Goal: Transaction & Acquisition: Purchase product/service

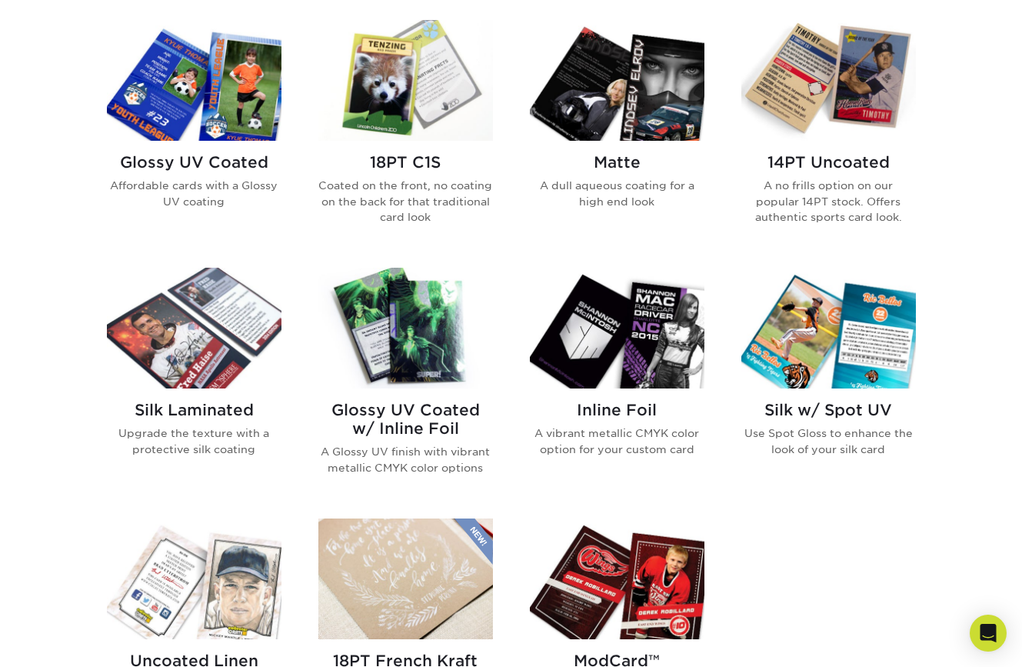
scroll to position [763, 0]
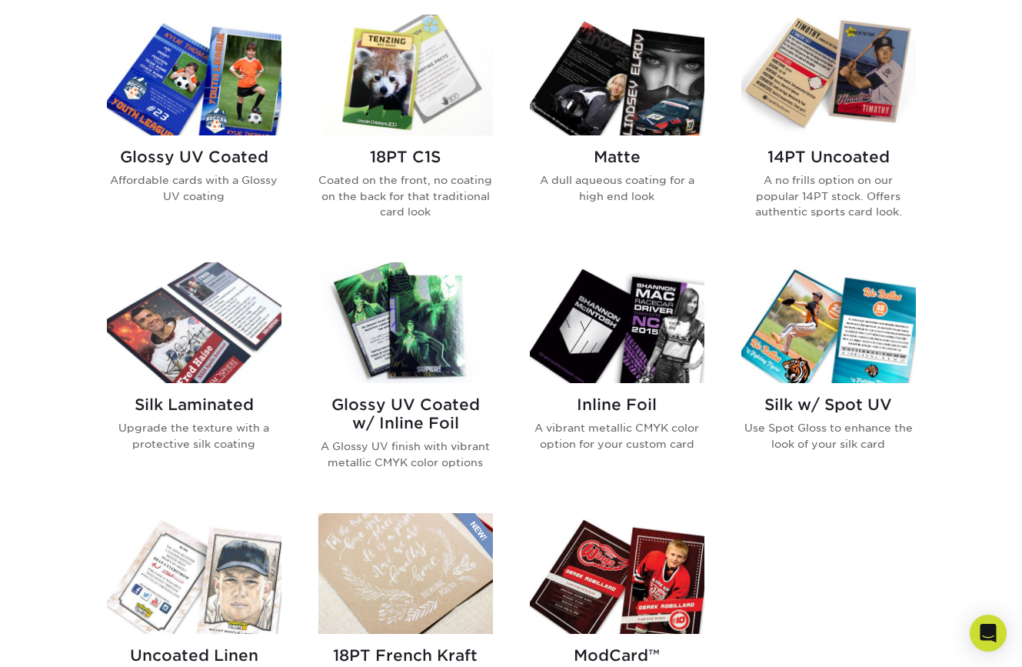
click at [651, 107] on img at bounding box center [617, 75] width 175 height 121
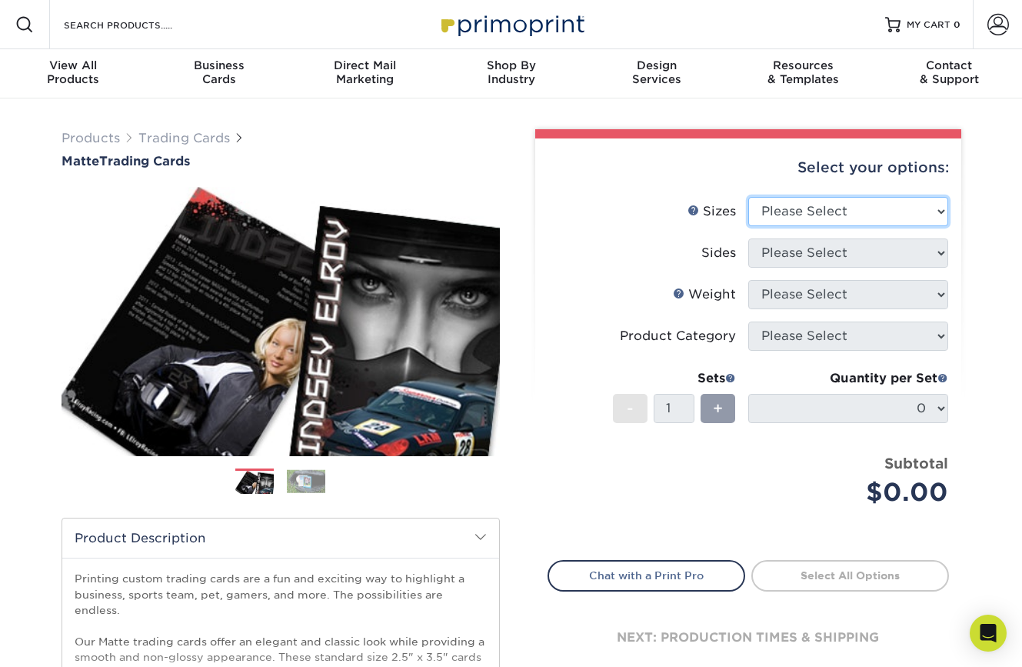
select select "2.50x3.50"
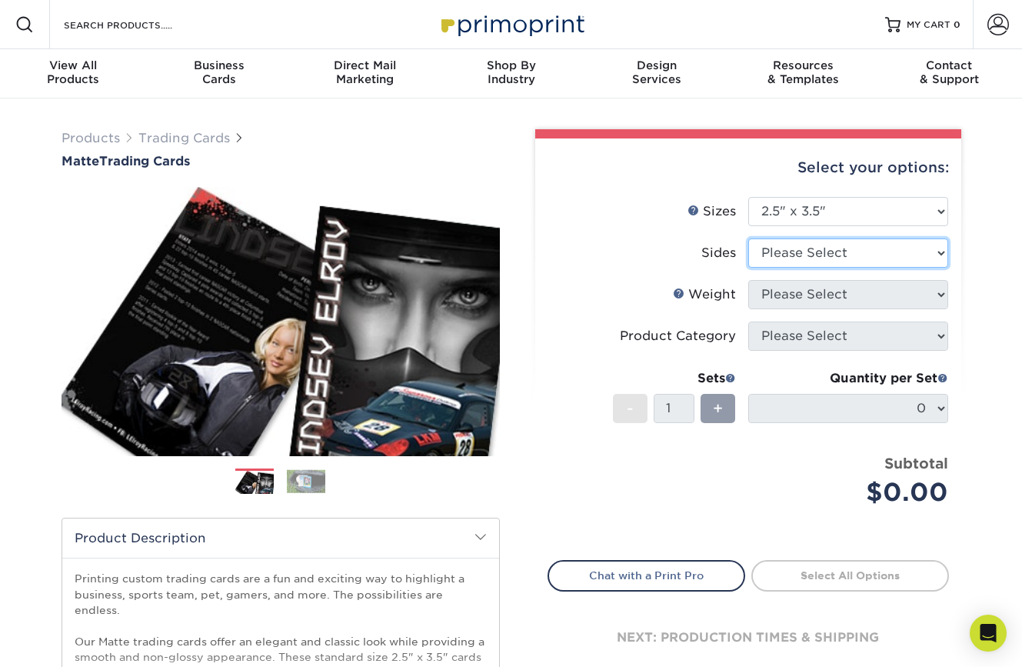
select select "13abbda7-1d64-4f25-8bb2-c179b224825d"
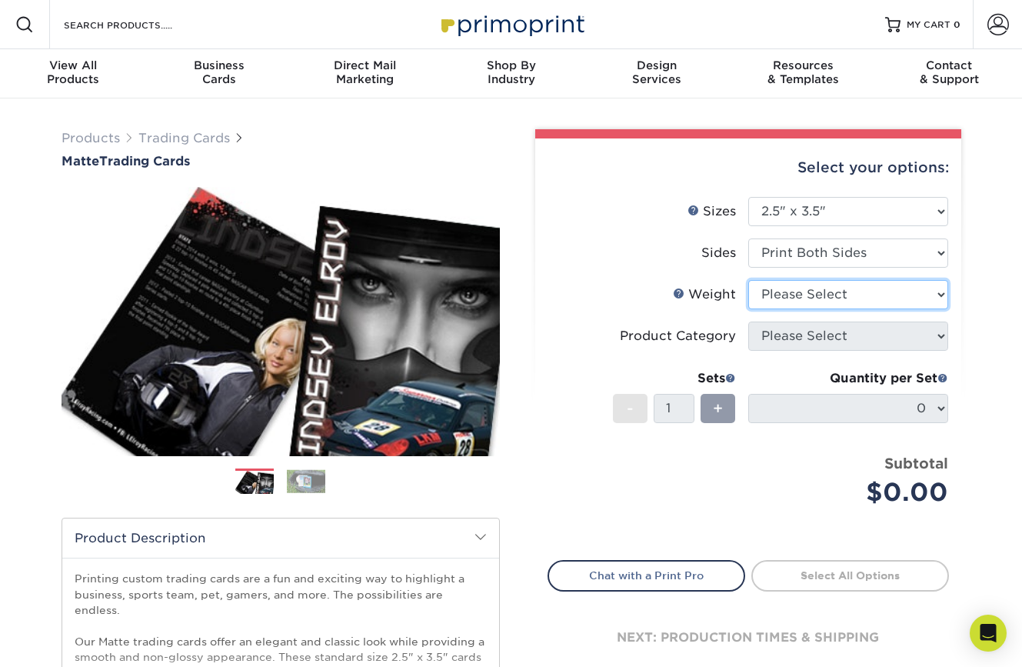
select select "14PT"
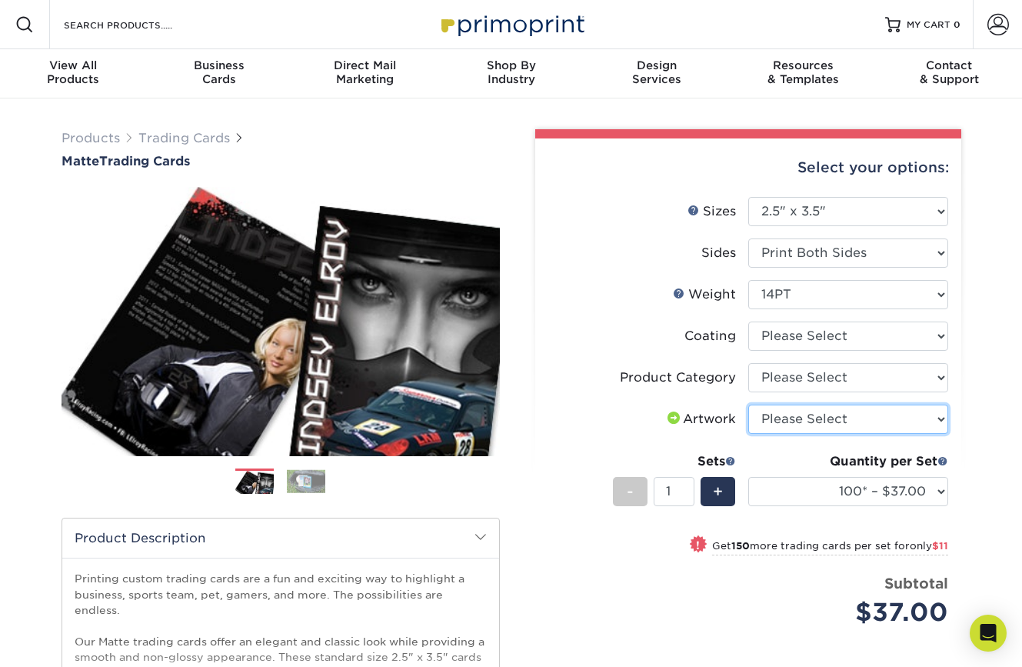
select select "upload"
select select "c2f9bce9-36c2-409d-b101-c29d9d031e18"
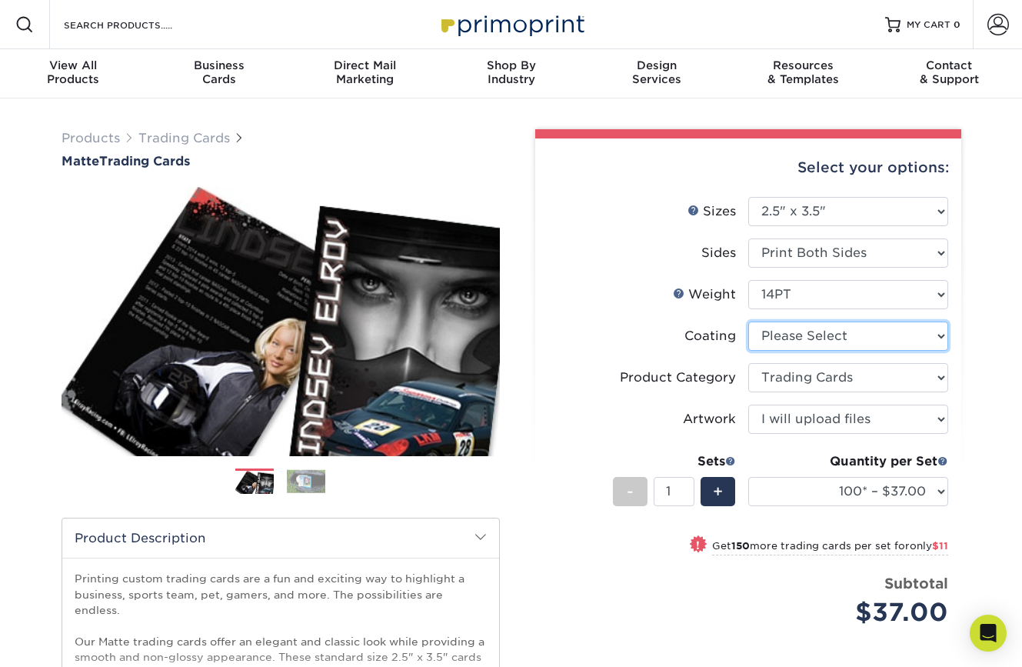
select select "121bb7b5-3b4d-429f-bd8d-bbf80e953313"
select select "-1"
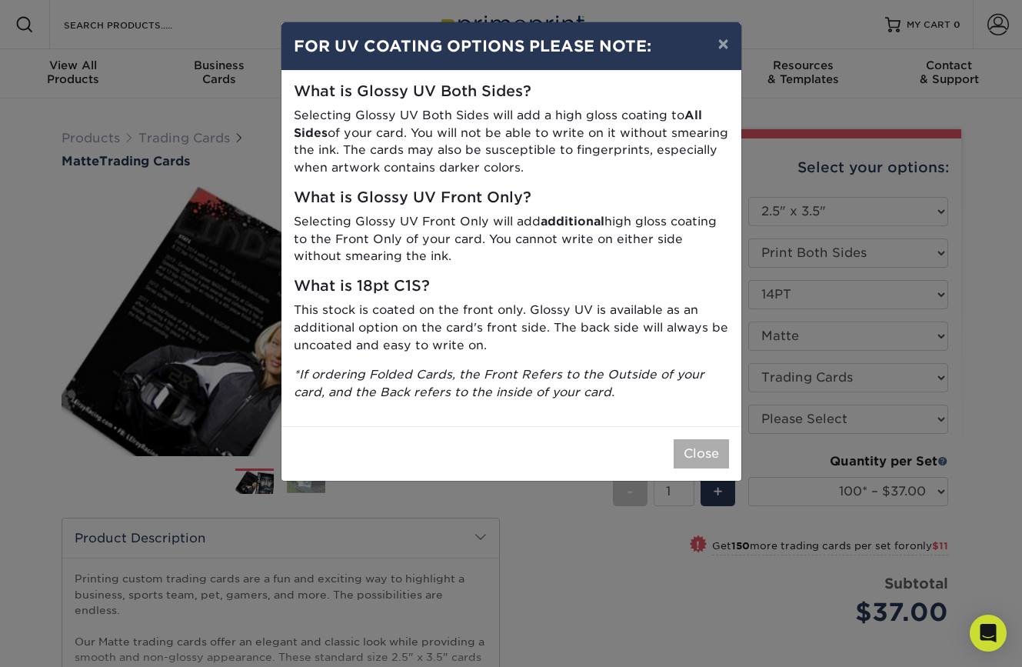
click at [693, 456] on button "Close" at bounding box center [701, 453] width 55 height 29
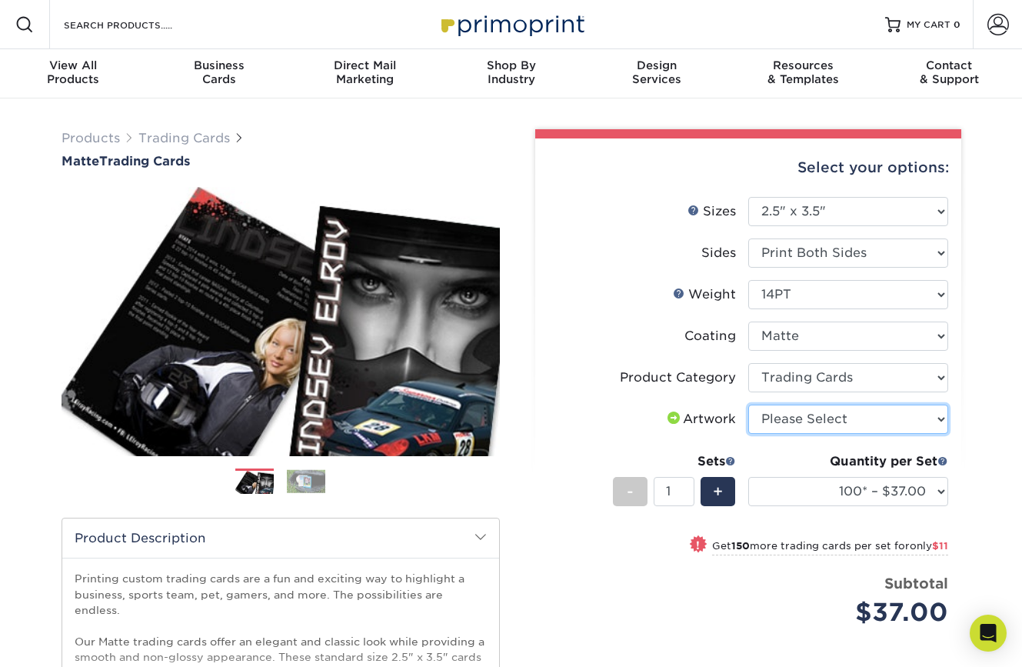
select select "upload"
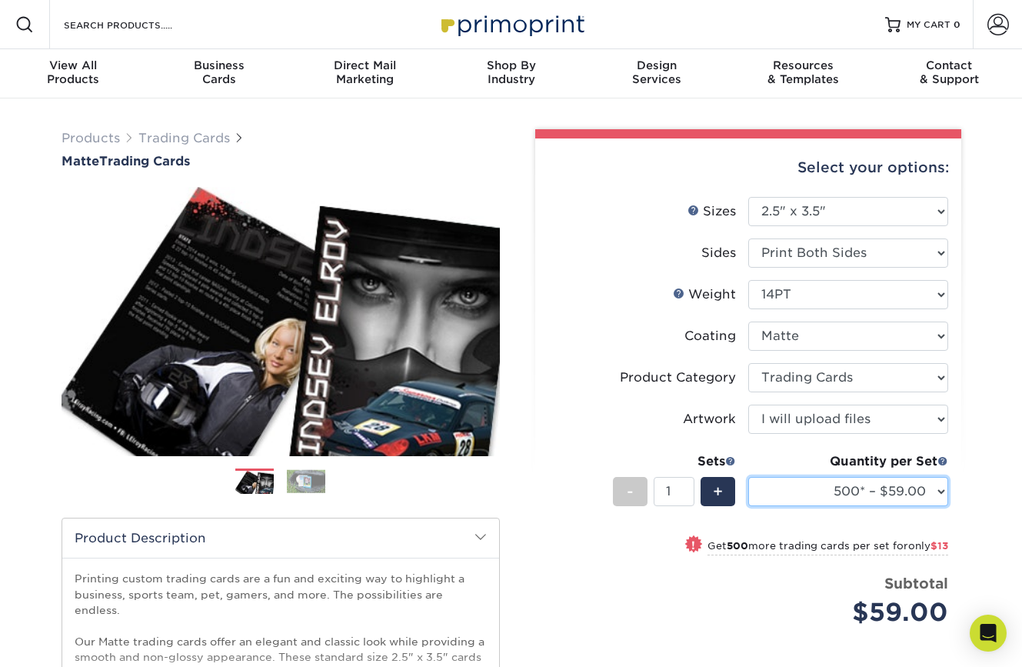
select select "100* – $37.00"
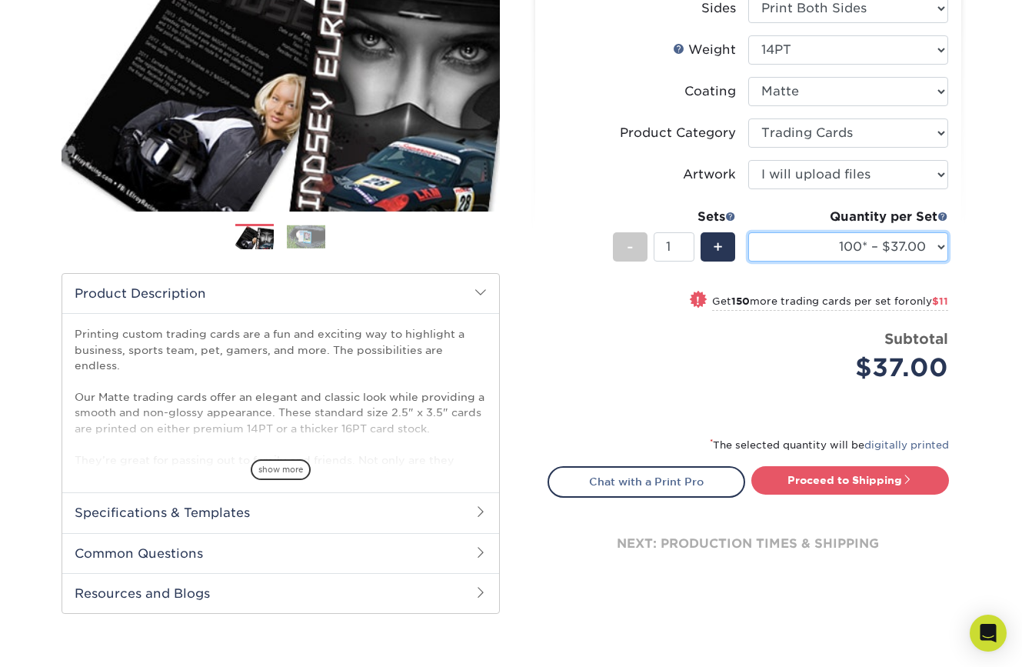
scroll to position [245, 0]
